Goal: Transaction & Acquisition: Download file/media

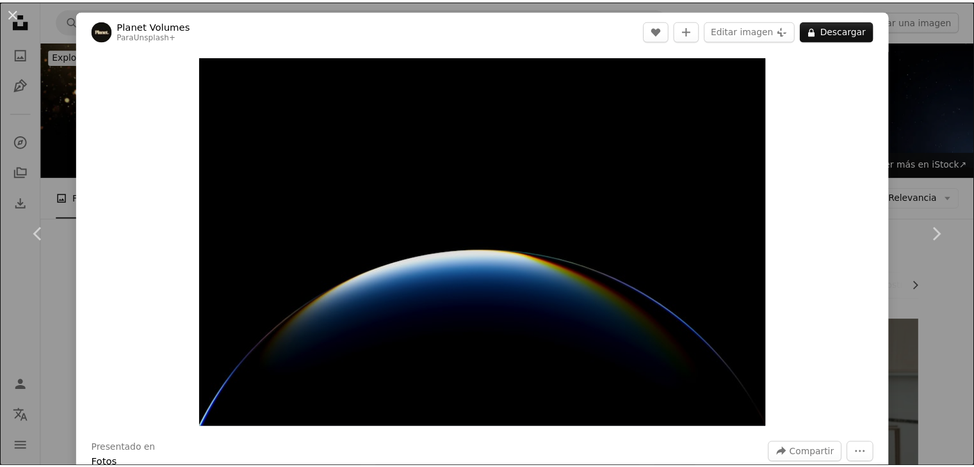
scroll to position [2241, 0]
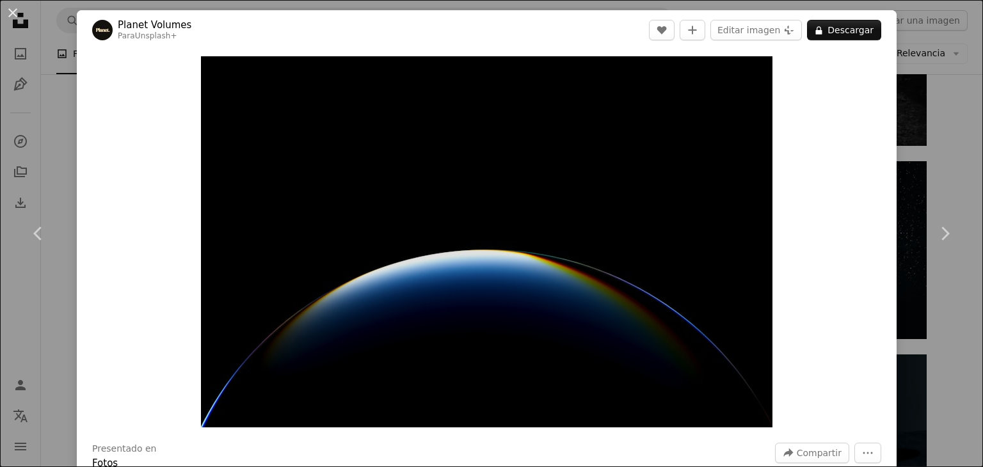
click at [891, 134] on div "An X shape Chevron left Chevron right Planet Volumes Para Unsplash+ A heart A p…" at bounding box center [491, 233] width 983 height 467
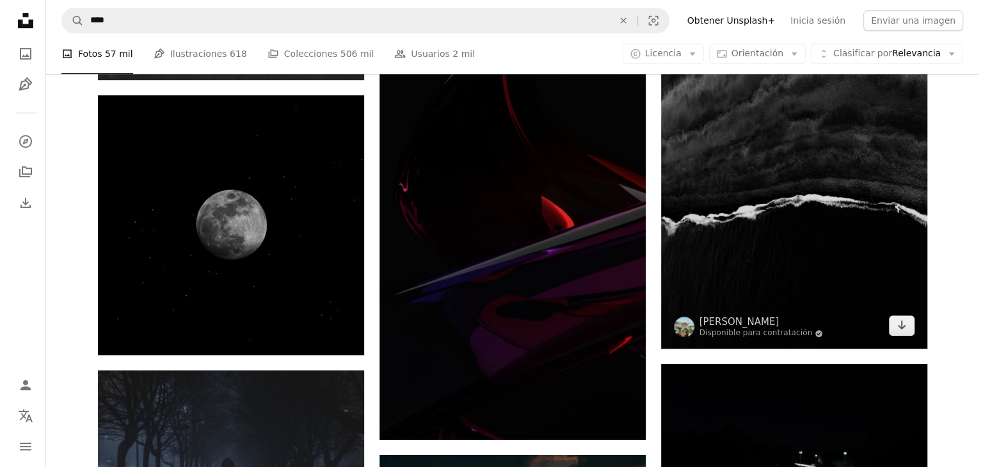
scroll to position [5825, 0]
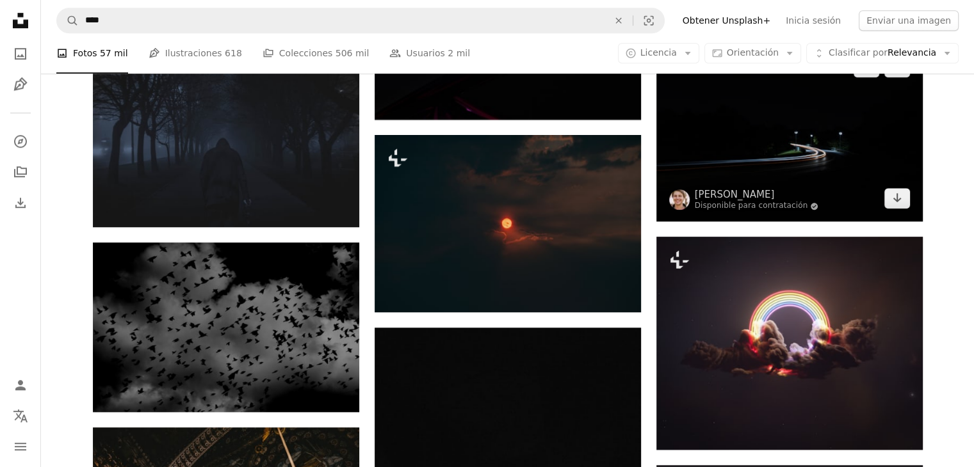
click at [819, 167] on img at bounding box center [789, 132] width 266 height 177
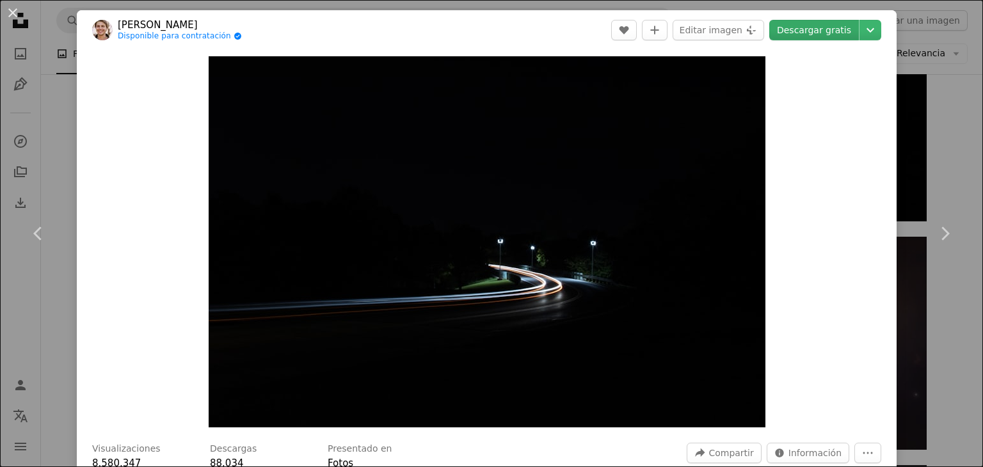
click at [812, 29] on link "Descargar gratis" at bounding box center [814, 30] width 90 height 20
